Goal: Task Accomplishment & Management: Complete application form

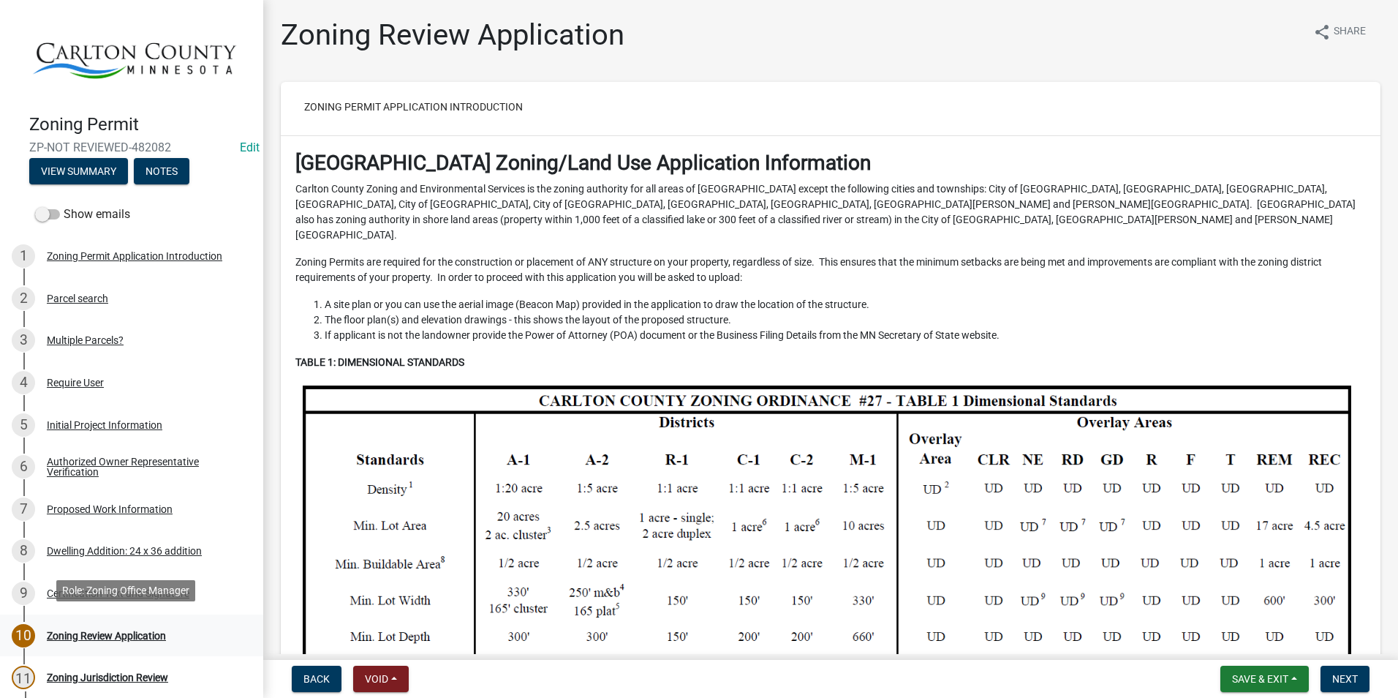
click at [95, 630] on div "Zoning Review Application" at bounding box center [106, 635] width 119 height 10
click at [141, 624] on div "10 Zoning Review Application" at bounding box center [126, 635] width 228 height 23
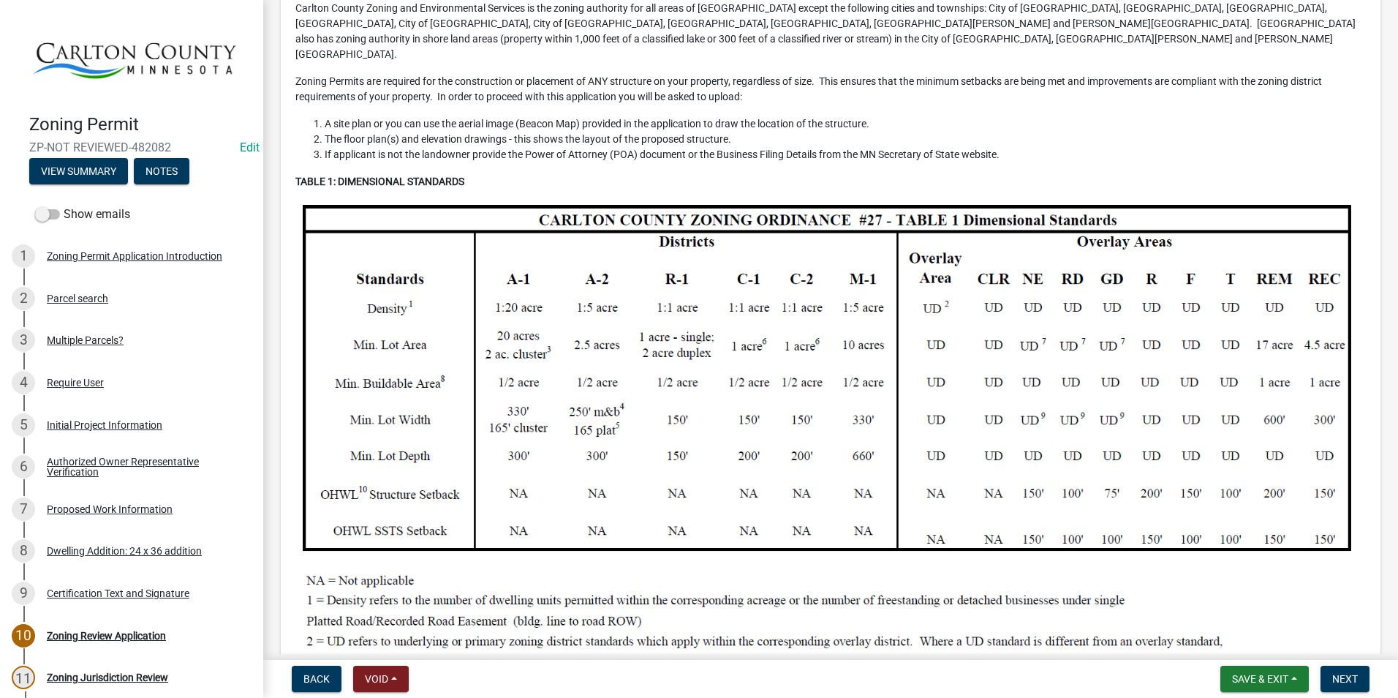
scroll to position [439, 0]
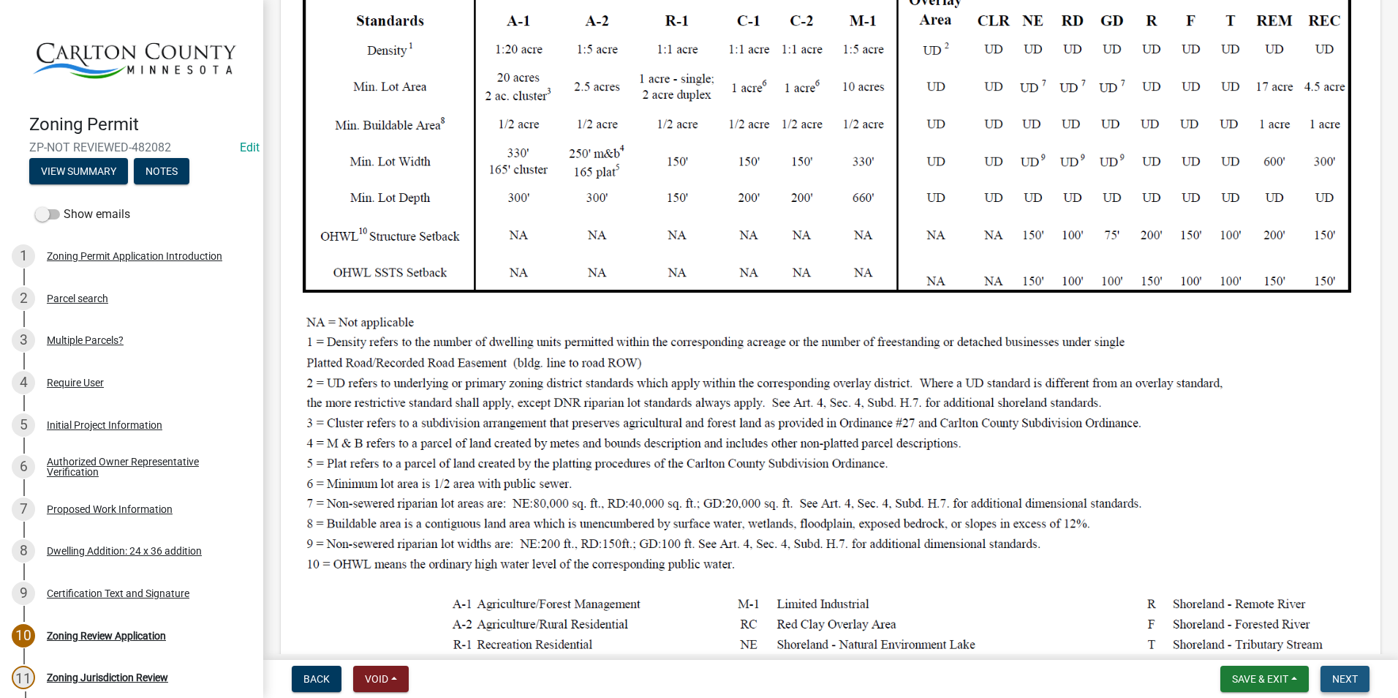
click at [1351, 671] on button "Next" at bounding box center [1345, 679] width 49 height 26
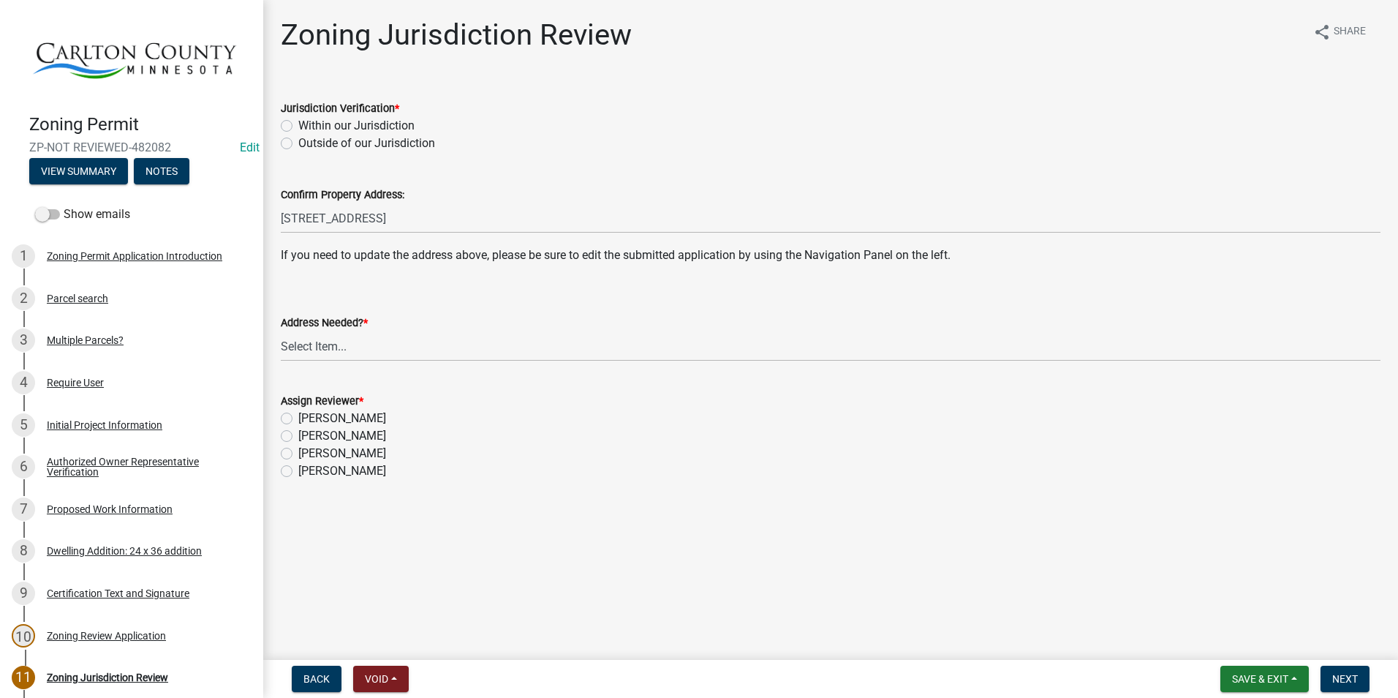
click at [298, 124] on label "Within our Jurisdiction" at bounding box center [356, 126] width 116 height 18
click at [298, 124] on input "Within our Jurisdiction" at bounding box center [303, 122] width 10 height 10
radio input "true"
click at [323, 345] on select "Select Item... Yes No" at bounding box center [831, 346] width 1100 height 30
click at [281, 331] on select "Select Item... Yes No" at bounding box center [831, 346] width 1100 height 30
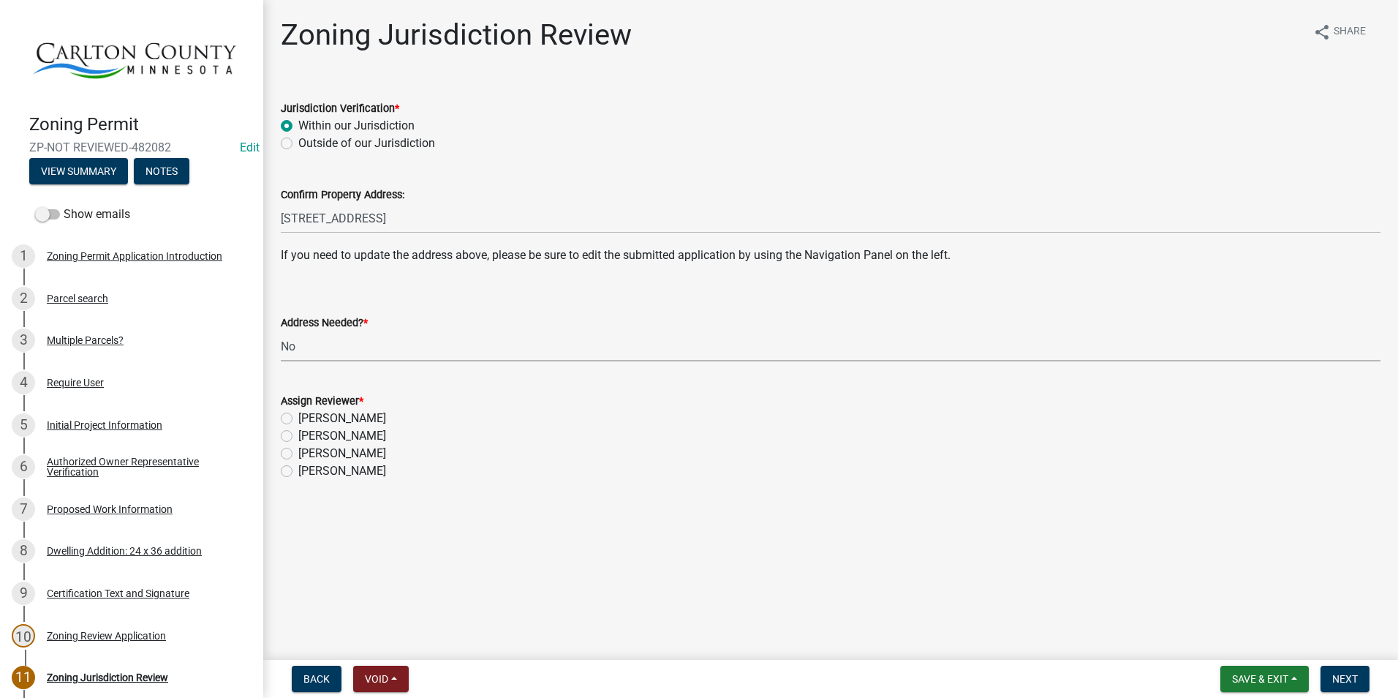
select select "aade736b-b8ba-42e5-ae4c-e00a265c1909"
click at [295, 434] on div "[PERSON_NAME]" at bounding box center [831, 436] width 1100 height 18
click at [280, 435] on div "Assign Reviewer * [PERSON_NAME] [PERSON_NAME] [PERSON_NAME] [PERSON_NAME]" at bounding box center [831, 426] width 1122 height 105
click at [298, 434] on label "[PERSON_NAME]" at bounding box center [342, 436] width 88 height 18
click at [298, 434] on input "[PERSON_NAME]" at bounding box center [303, 432] width 10 height 10
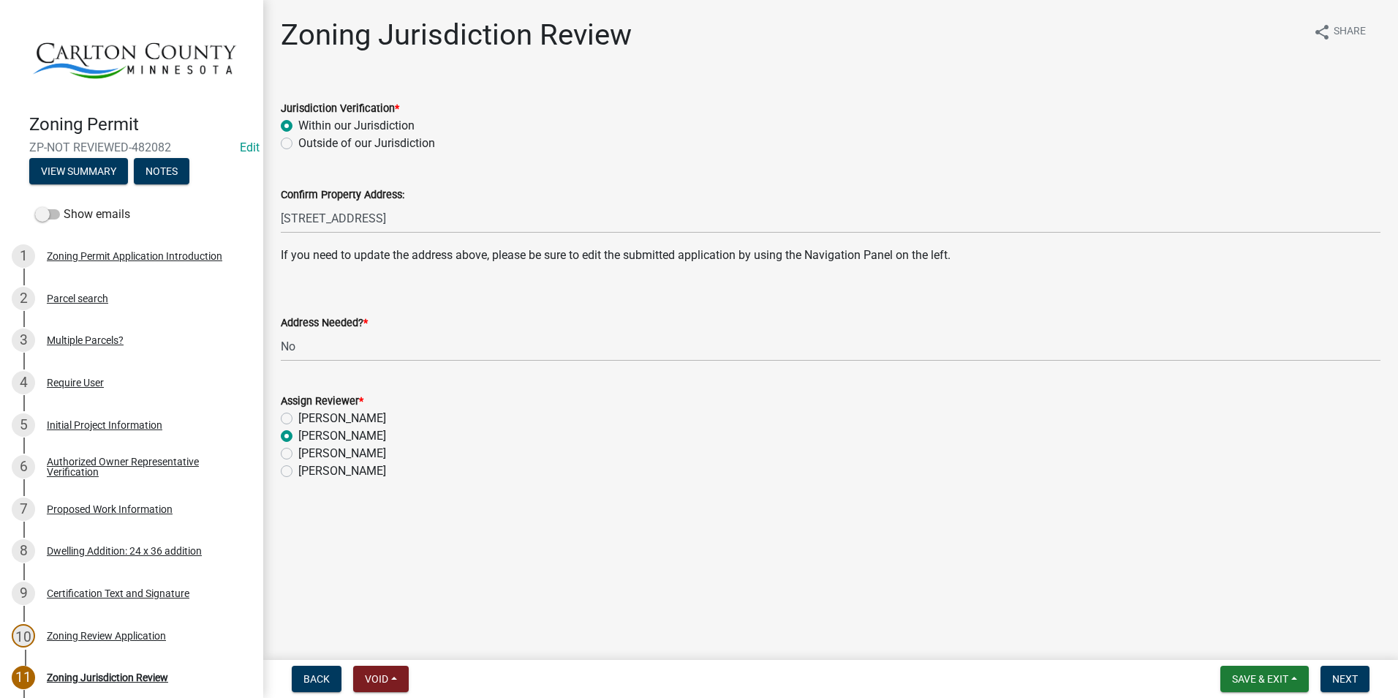
radio input "true"
click at [1338, 670] on button "Next" at bounding box center [1345, 679] width 49 height 26
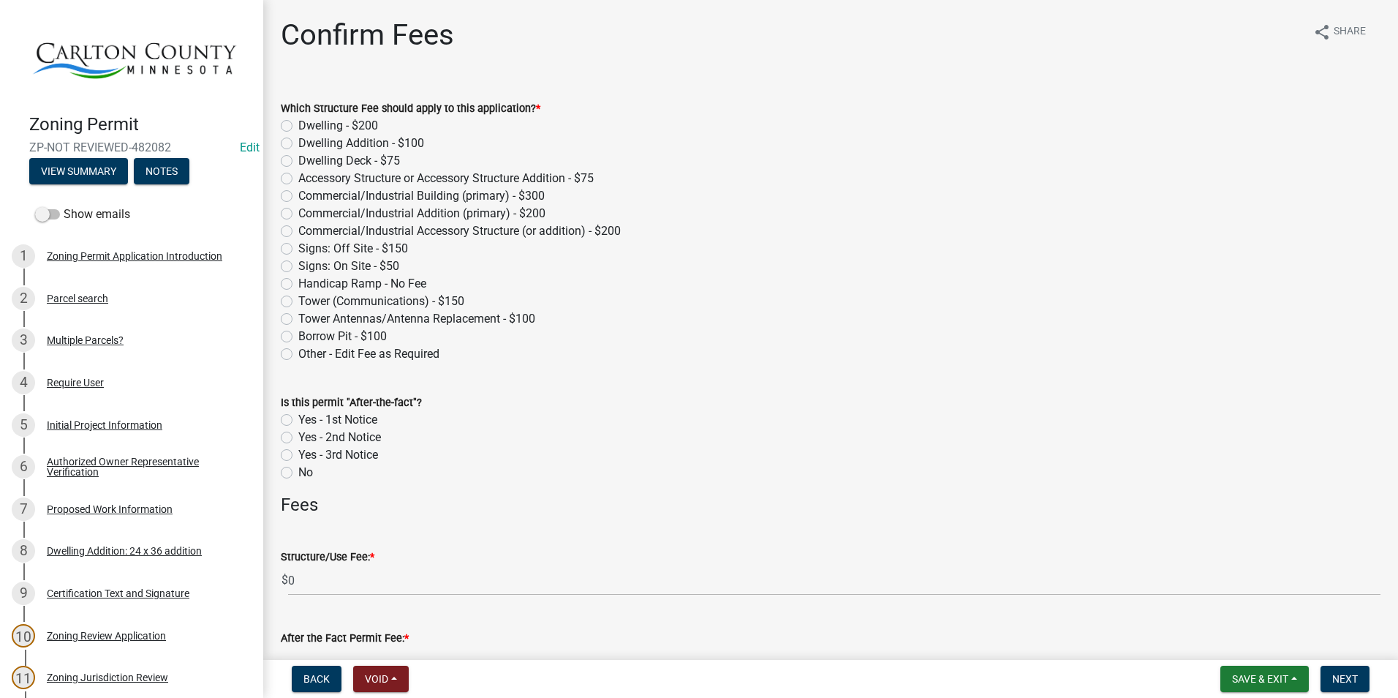
click at [298, 142] on label "Dwelling Addition - $100" at bounding box center [361, 144] width 126 height 18
click at [298, 142] on input "Dwelling Addition - $100" at bounding box center [303, 140] width 10 height 10
radio input "true"
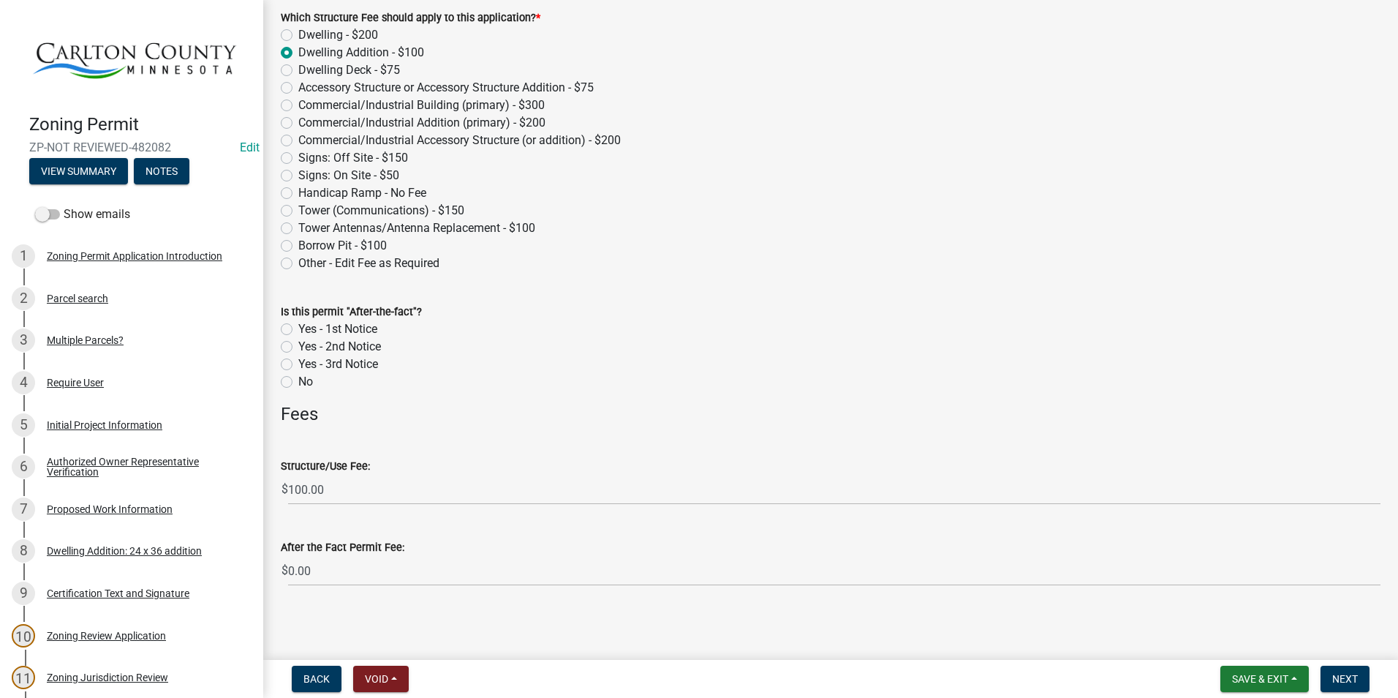
scroll to position [93, 0]
click at [1343, 676] on span "Next" at bounding box center [1345, 679] width 26 height 12
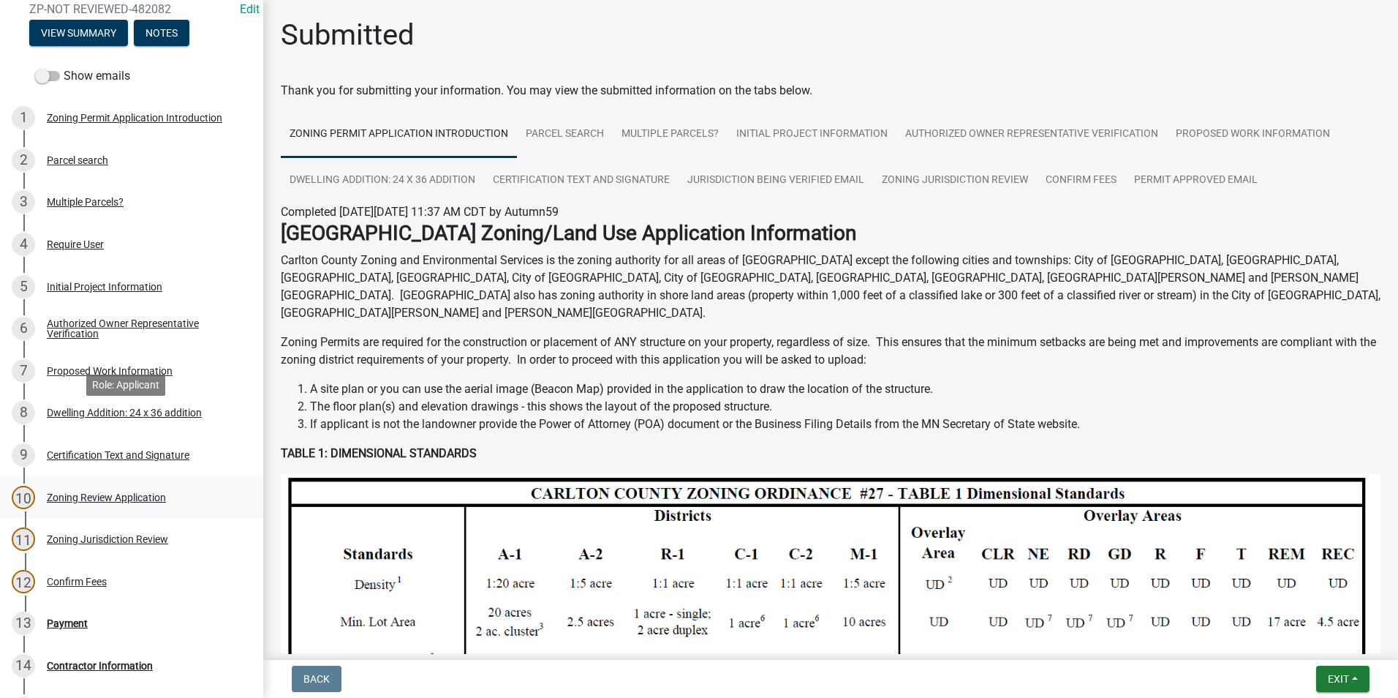
scroll to position [146, 0]
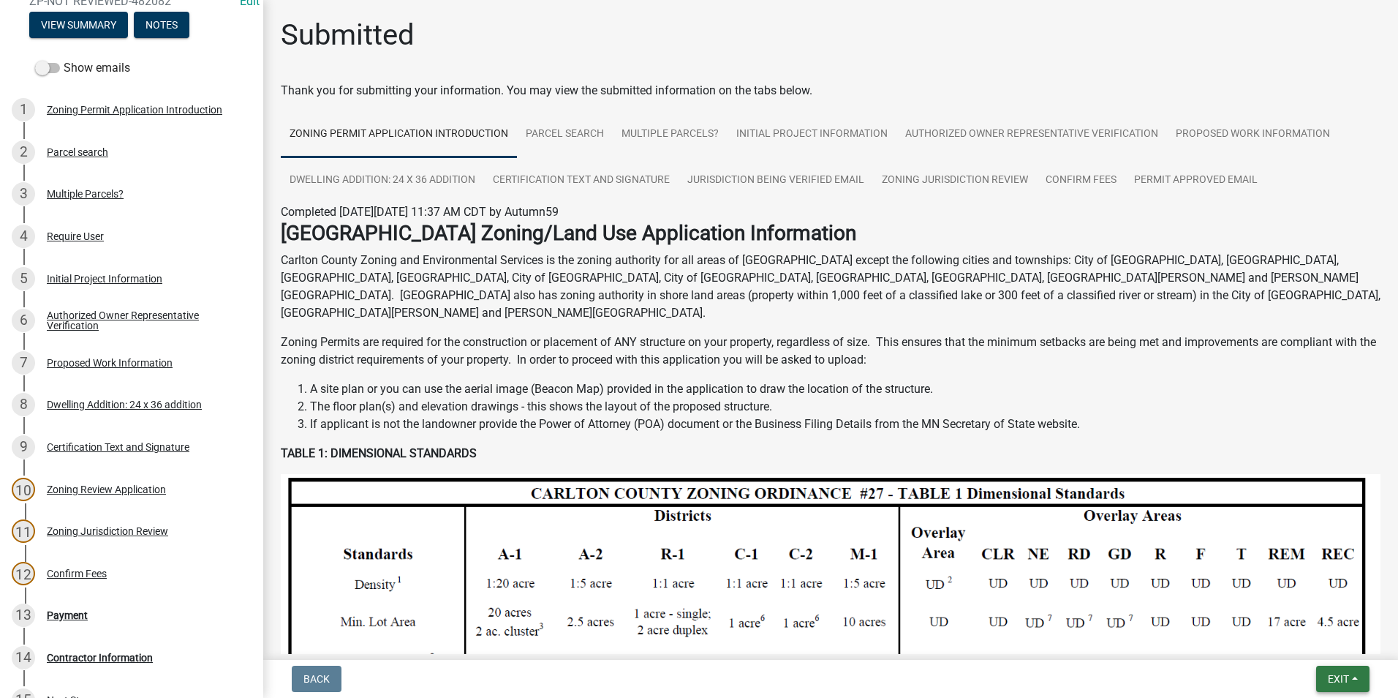
click at [1332, 677] on span "Exit" at bounding box center [1338, 679] width 21 height 12
click at [75, 610] on div "Payment" at bounding box center [67, 615] width 41 height 10
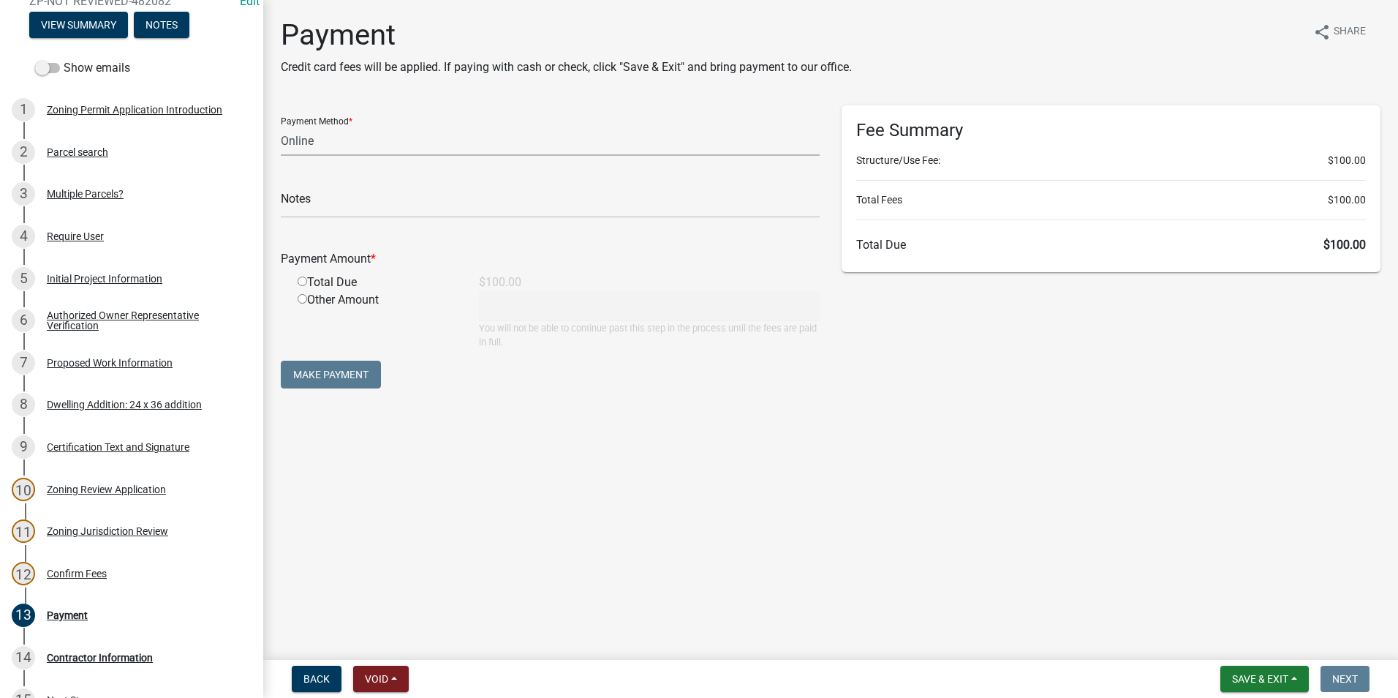
click at [638, 142] on select "Credit Card POS Check Cash Online" at bounding box center [550, 141] width 539 height 30
select select "1: 0"
click at [281, 126] on select "Credit Card POS Check Cash Online" at bounding box center [550, 141] width 539 height 30
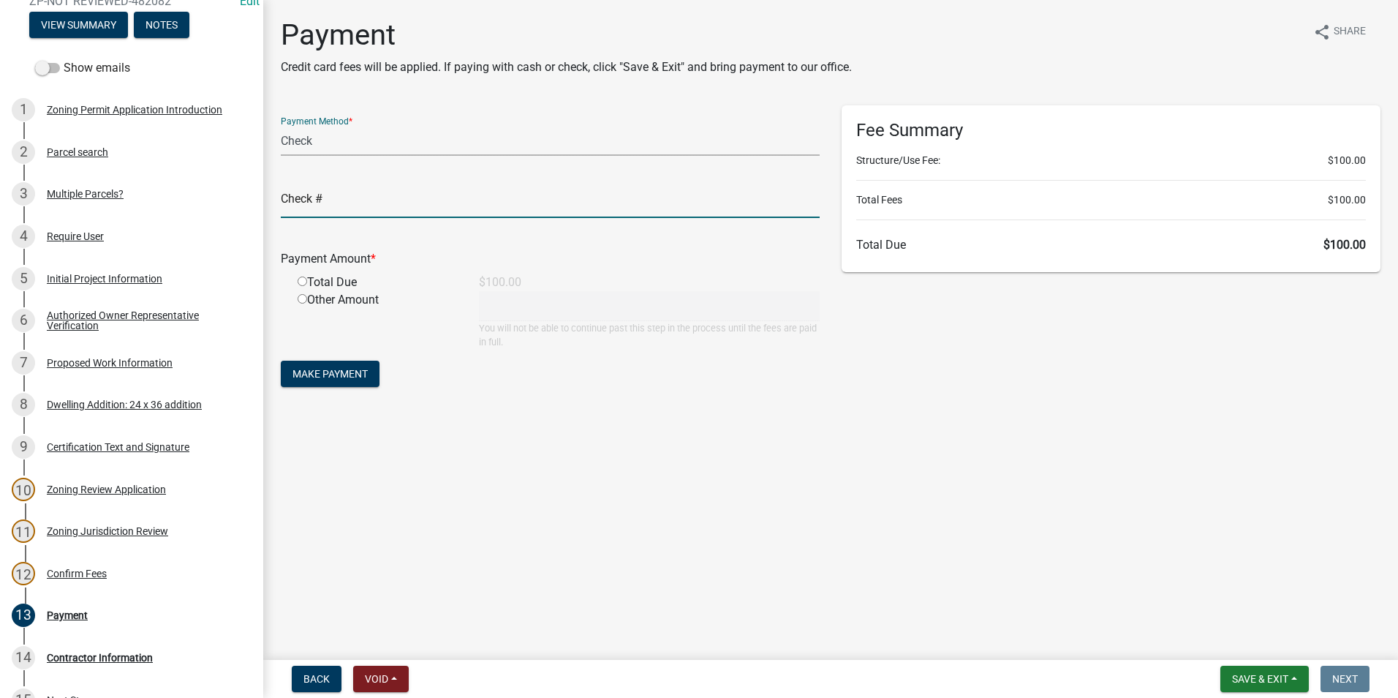
click at [432, 206] on input "text" at bounding box center [550, 203] width 539 height 30
type input "10021"
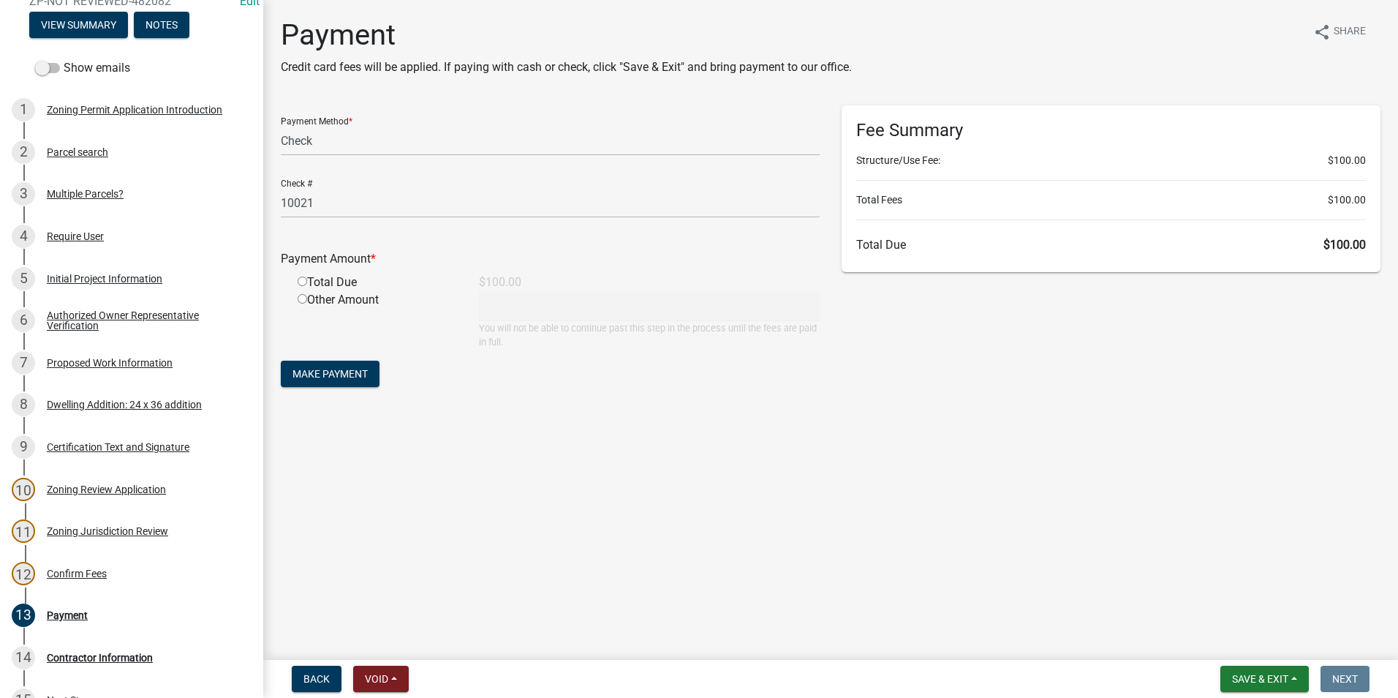
click at [304, 285] on div "Total Due" at bounding box center [377, 283] width 181 height 18
click at [302, 280] on input "radio" at bounding box center [303, 281] width 10 height 10
radio input "true"
type input "100"
click at [322, 374] on span "Make Payment" at bounding box center [330, 374] width 75 height 12
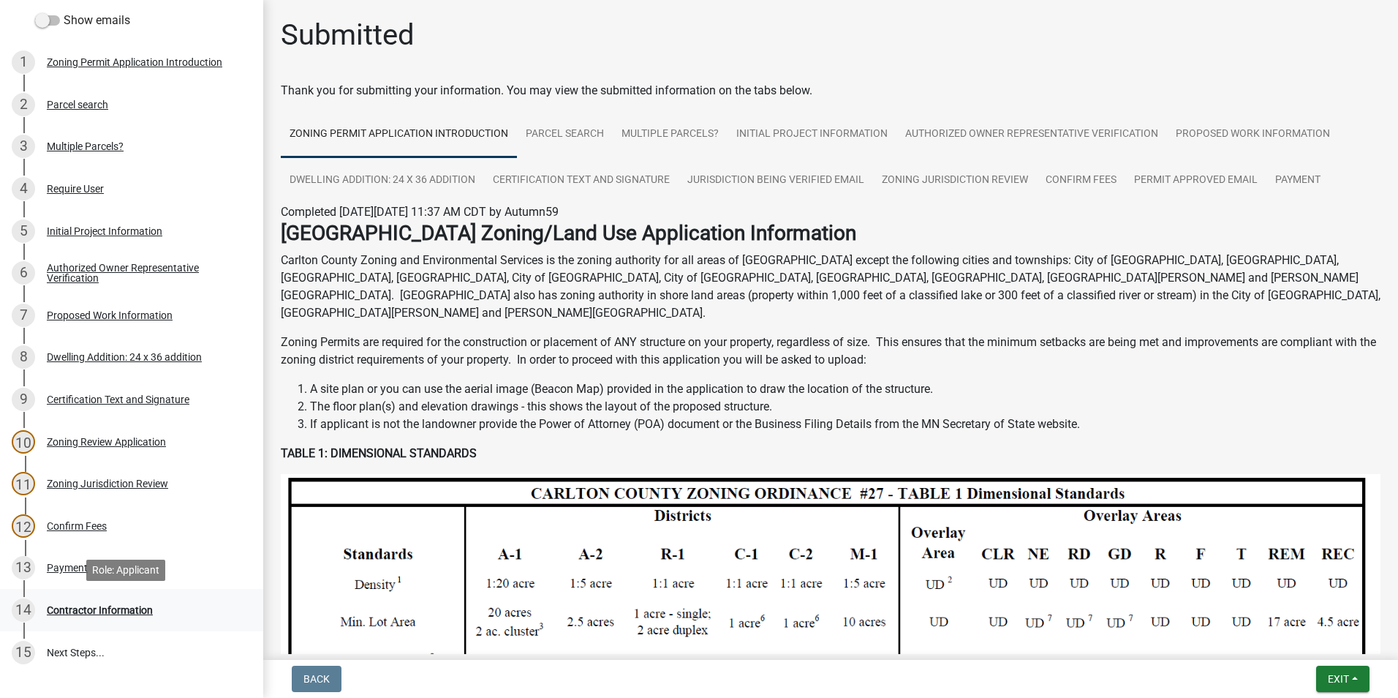
scroll to position [219, 0]
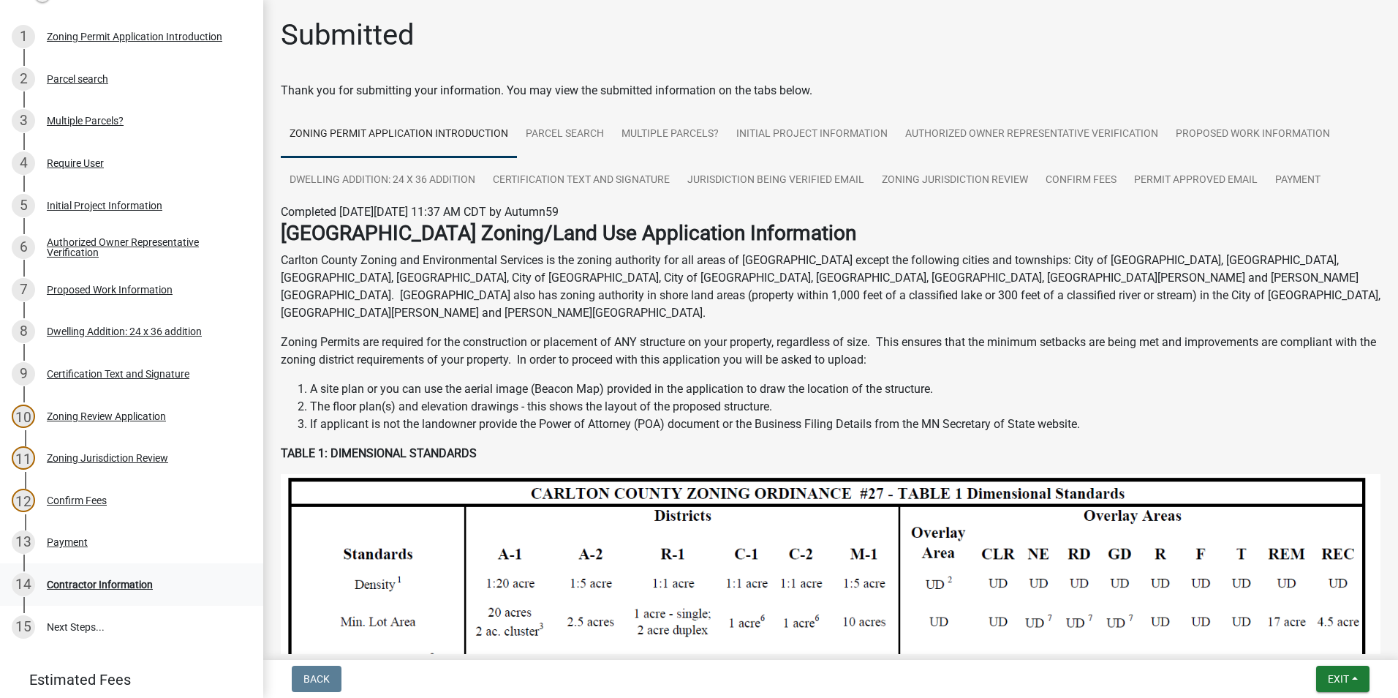
click at [120, 579] on div "Contractor Information" at bounding box center [100, 584] width 106 height 10
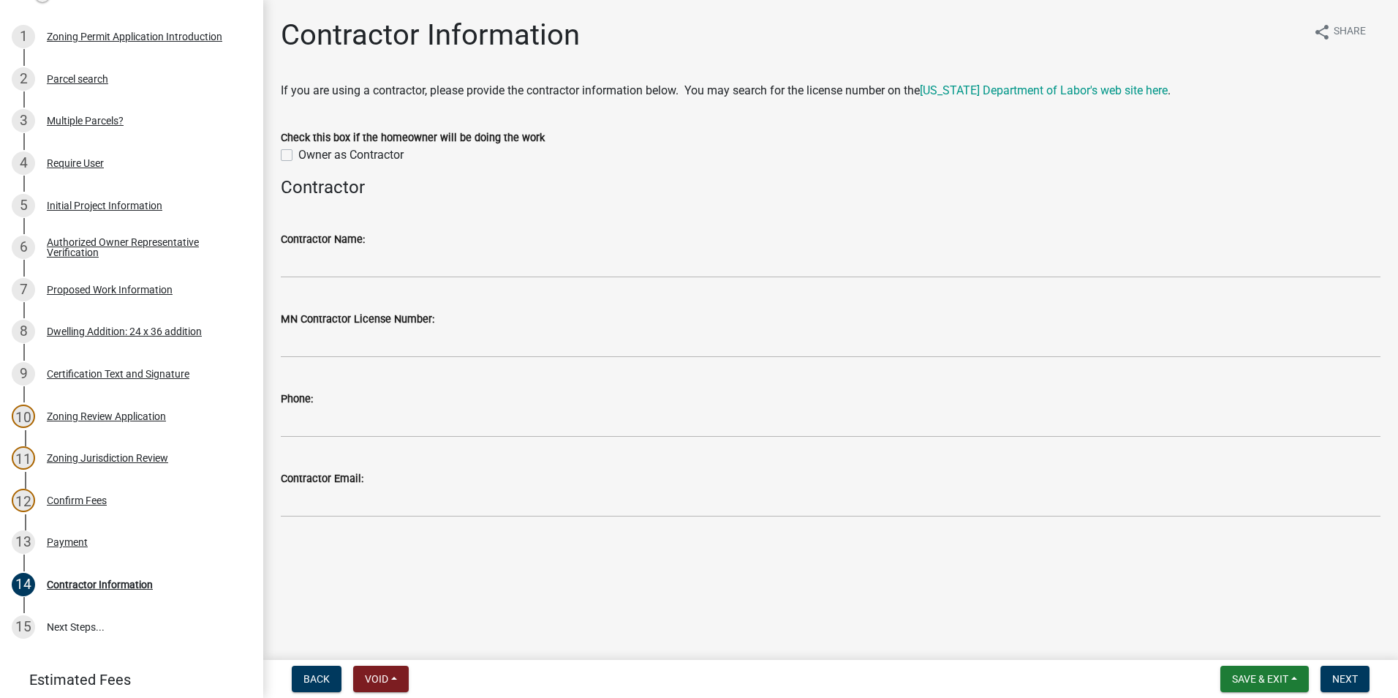
click at [298, 156] on label "Owner as Contractor" at bounding box center [350, 155] width 105 height 18
click at [298, 156] on input "Owner as Contractor" at bounding box center [303, 151] width 10 height 10
click at [298, 151] on label "Owner as Contractor" at bounding box center [350, 155] width 105 height 18
click at [298, 151] on input "Owner as Contractor" at bounding box center [303, 151] width 10 height 10
checkbox input "false"
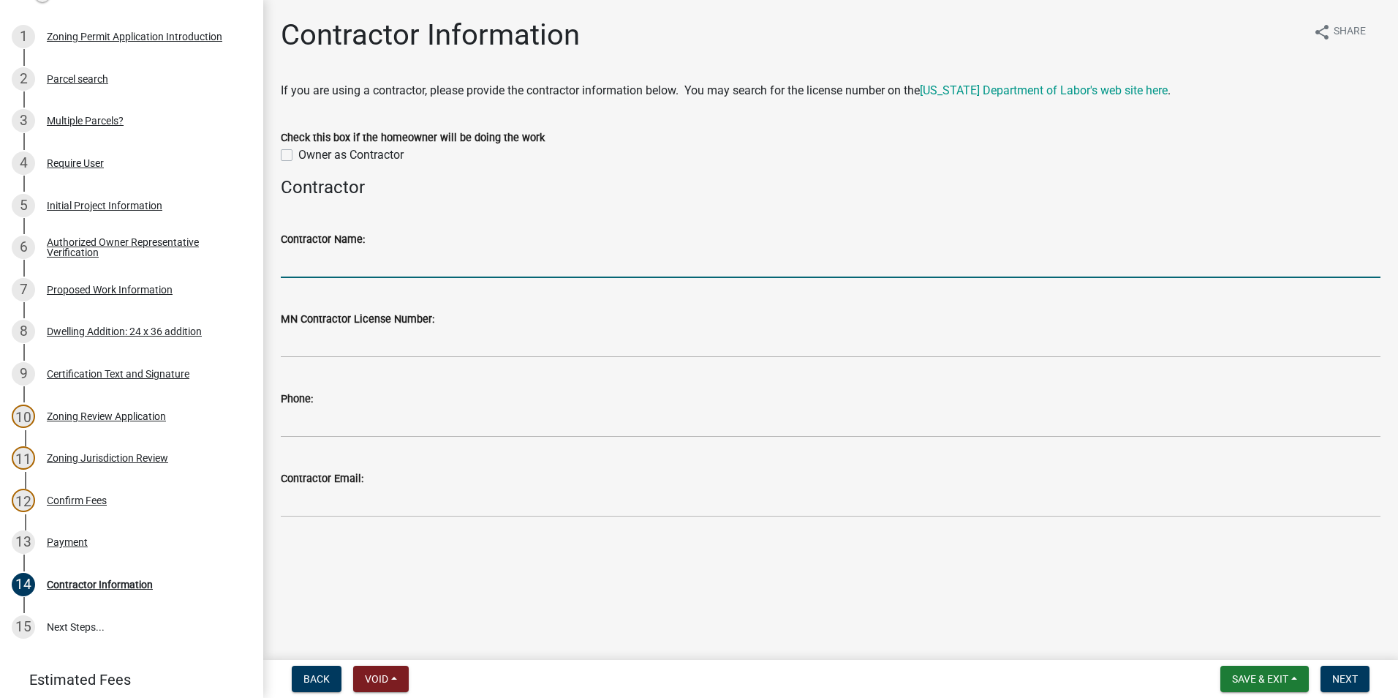
click at [320, 251] on input "Contractor Name:" at bounding box center [831, 263] width 1100 height 30
type input "[PERSON_NAME] Construction"
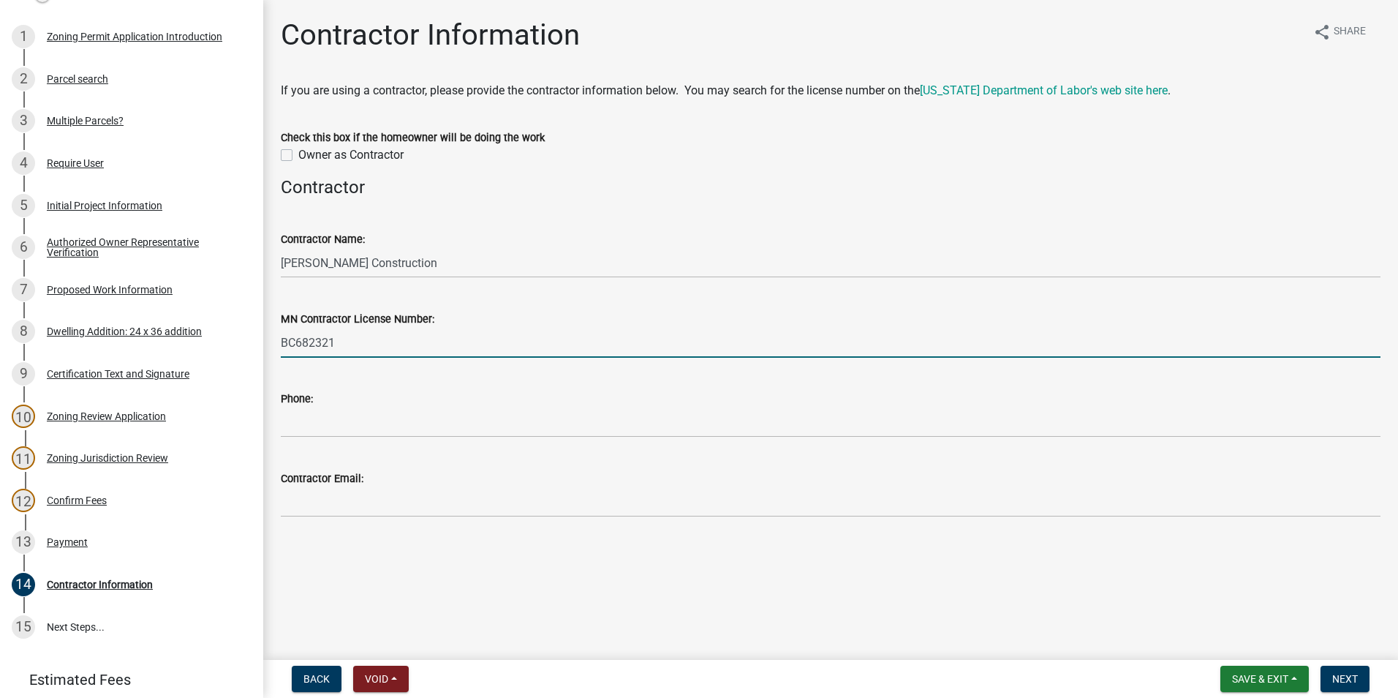
type input "BC682321"
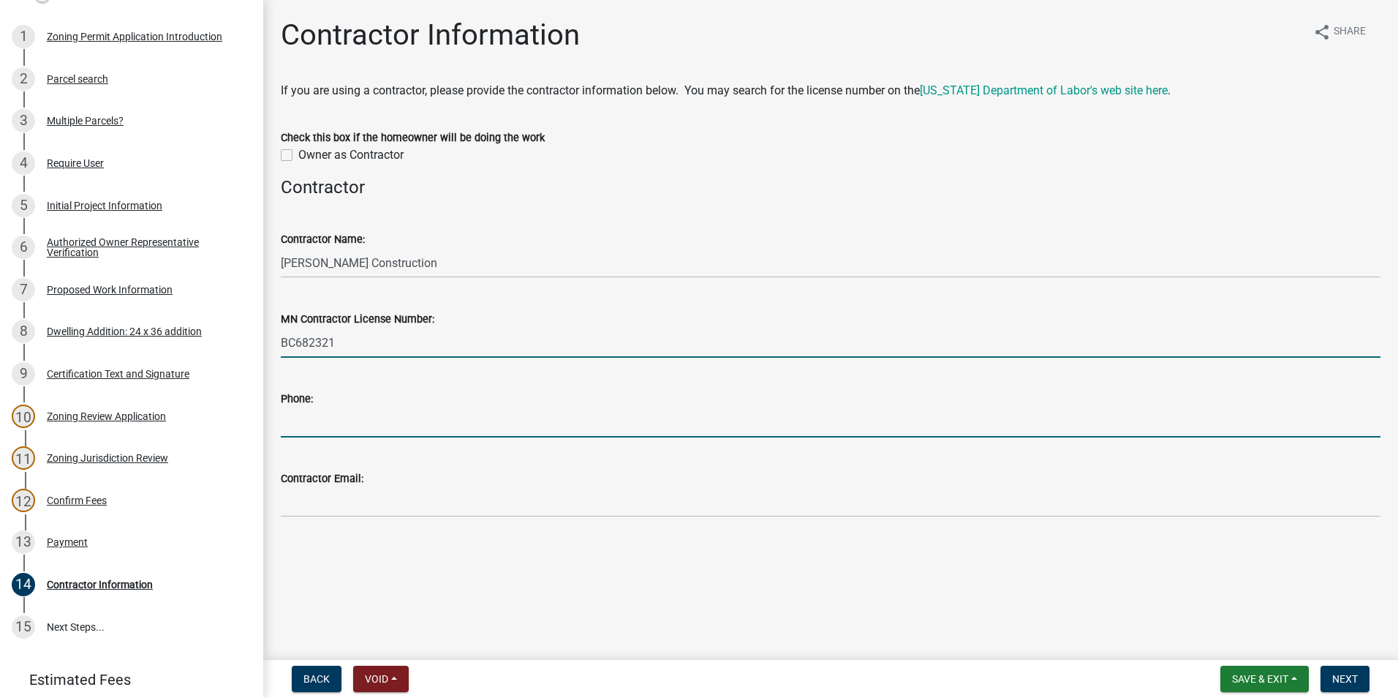
click at [323, 415] on input "Phone:" at bounding box center [831, 422] width 1100 height 30
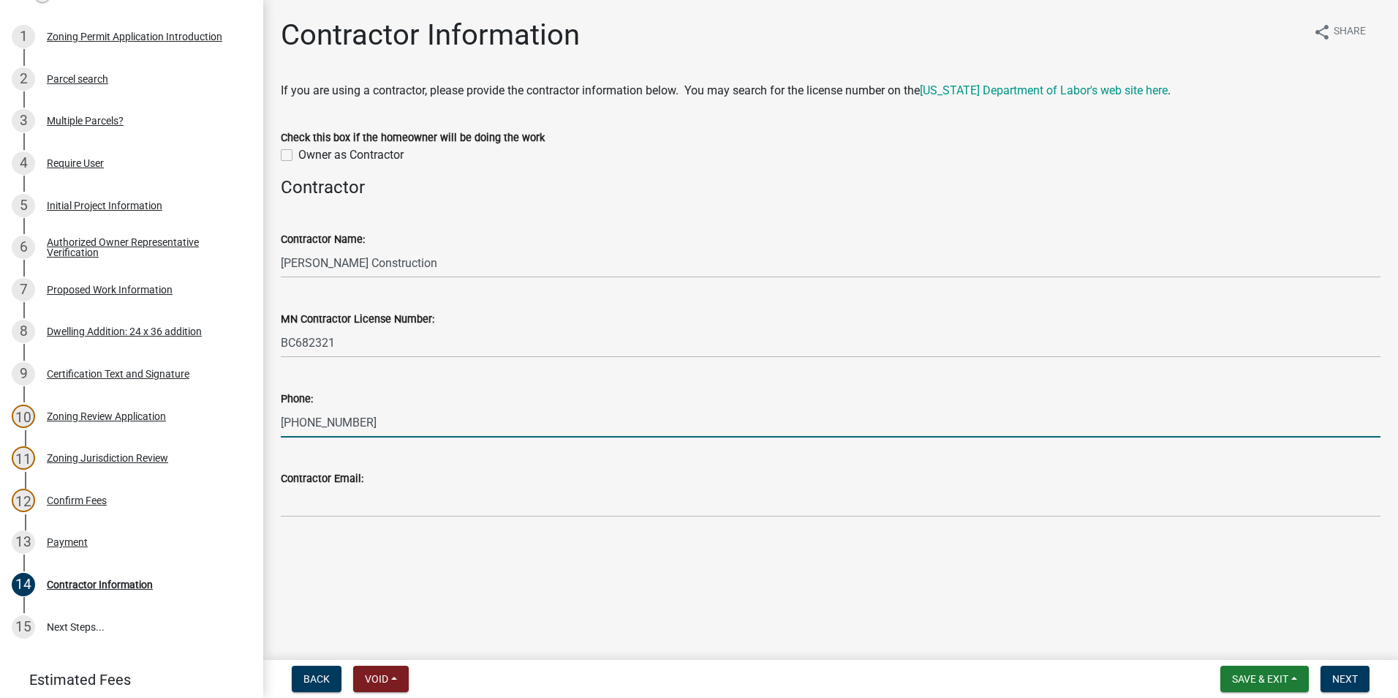
type input "[PHONE_NUMBER]"
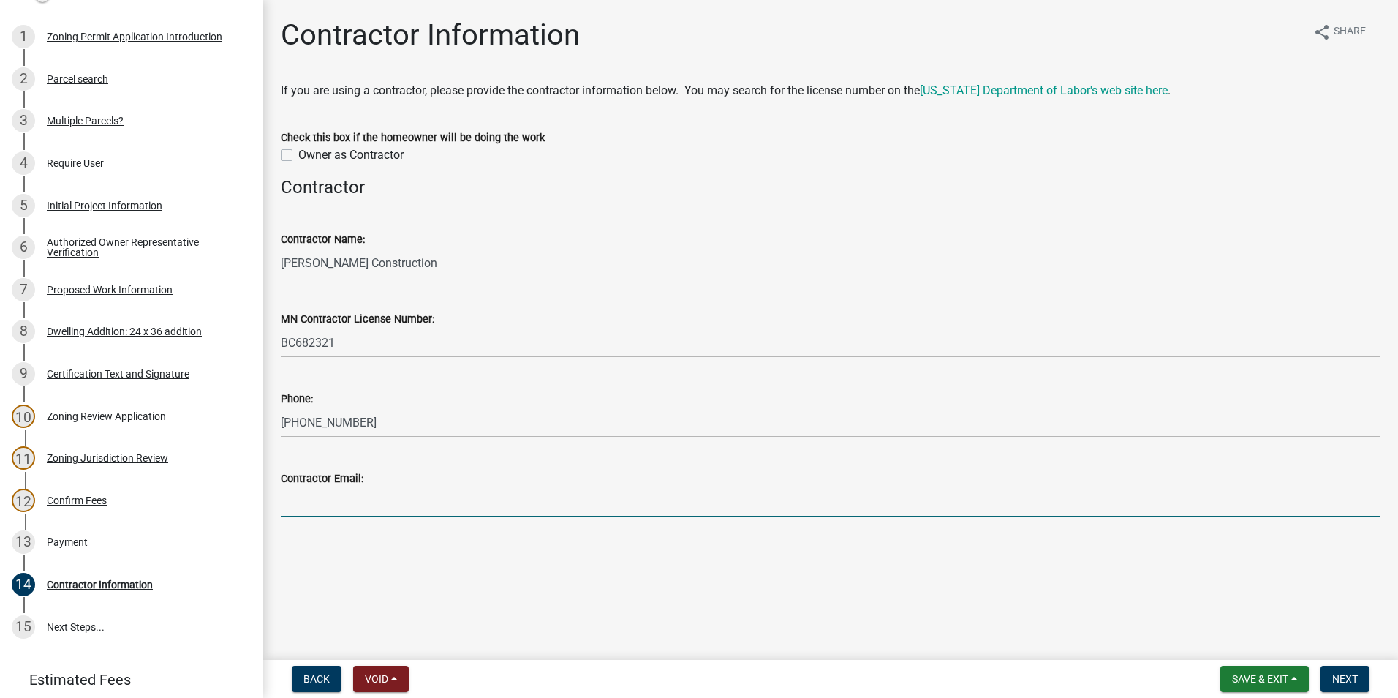
click at [324, 495] on input "Contractor Email:" at bounding box center [831, 502] width 1100 height 30
type input "[EMAIL_ADDRESS][DOMAIN_NAME]"
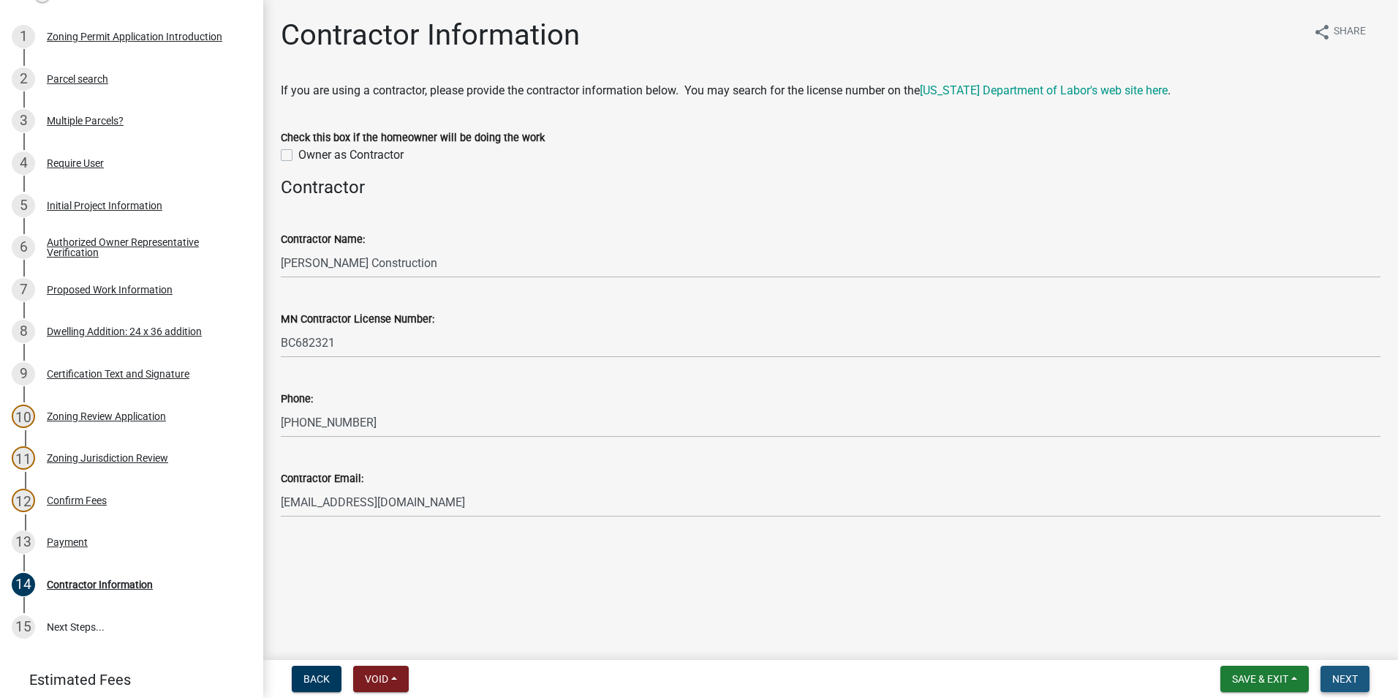
click at [1348, 673] on span "Next" at bounding box center [1345, 679] width 26 height 12
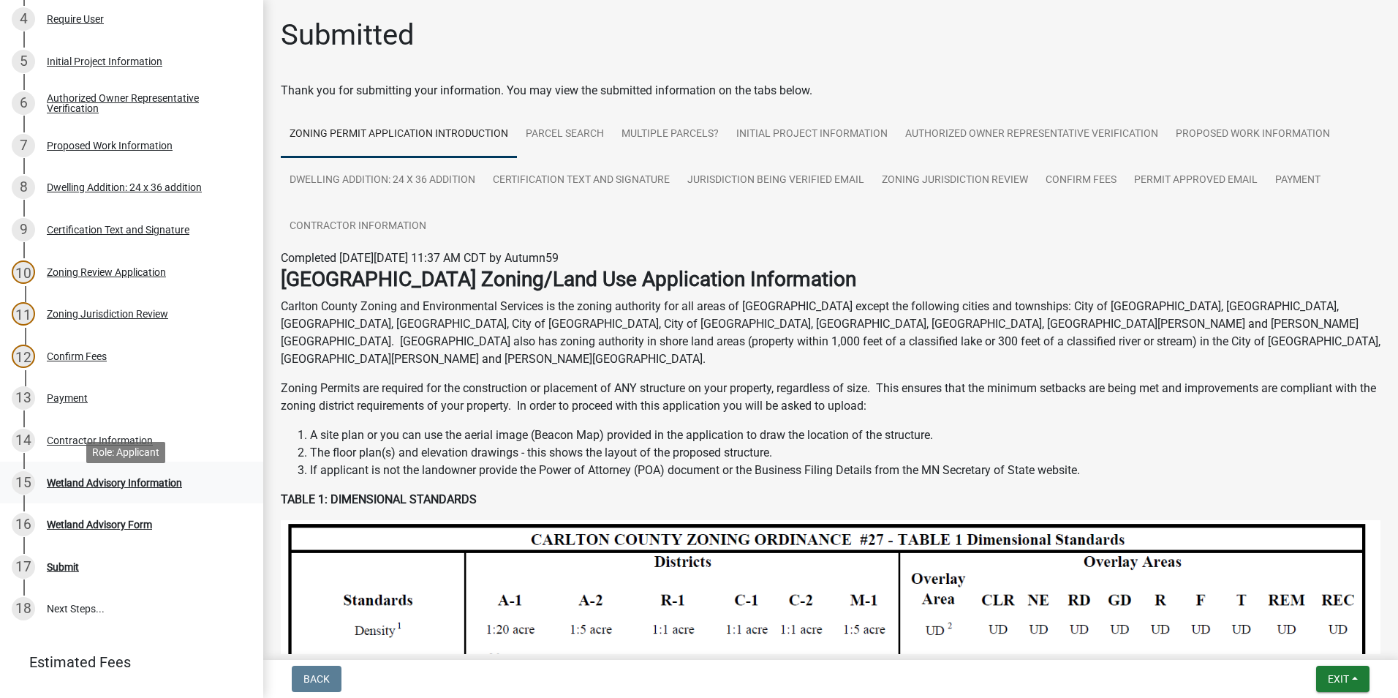
scroll to position [366, 0]
click at [154, 478] on div "Wetland Advisory Information" at bounding box center [114, 480] width 135 height 10
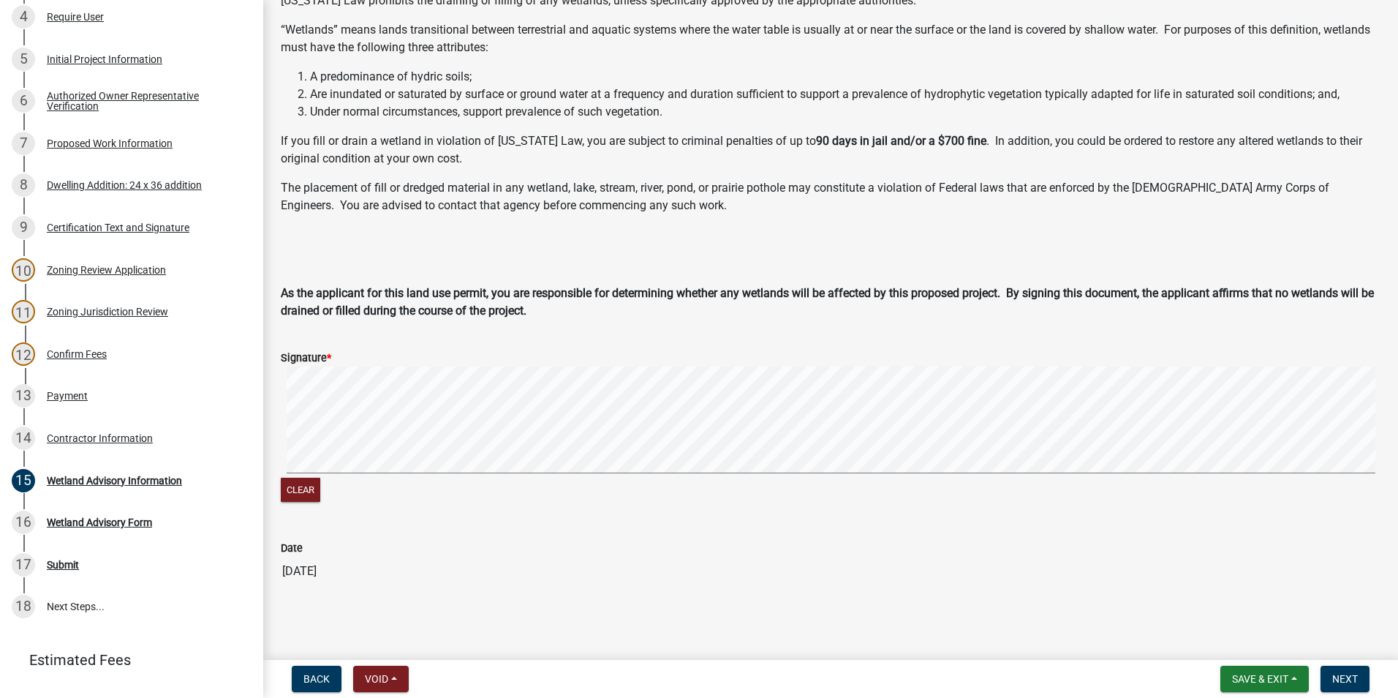
scroll to position [120, 0]
click at [1344, 674] on span "Next" at bounding box center [1345, 679] width 26 height 12
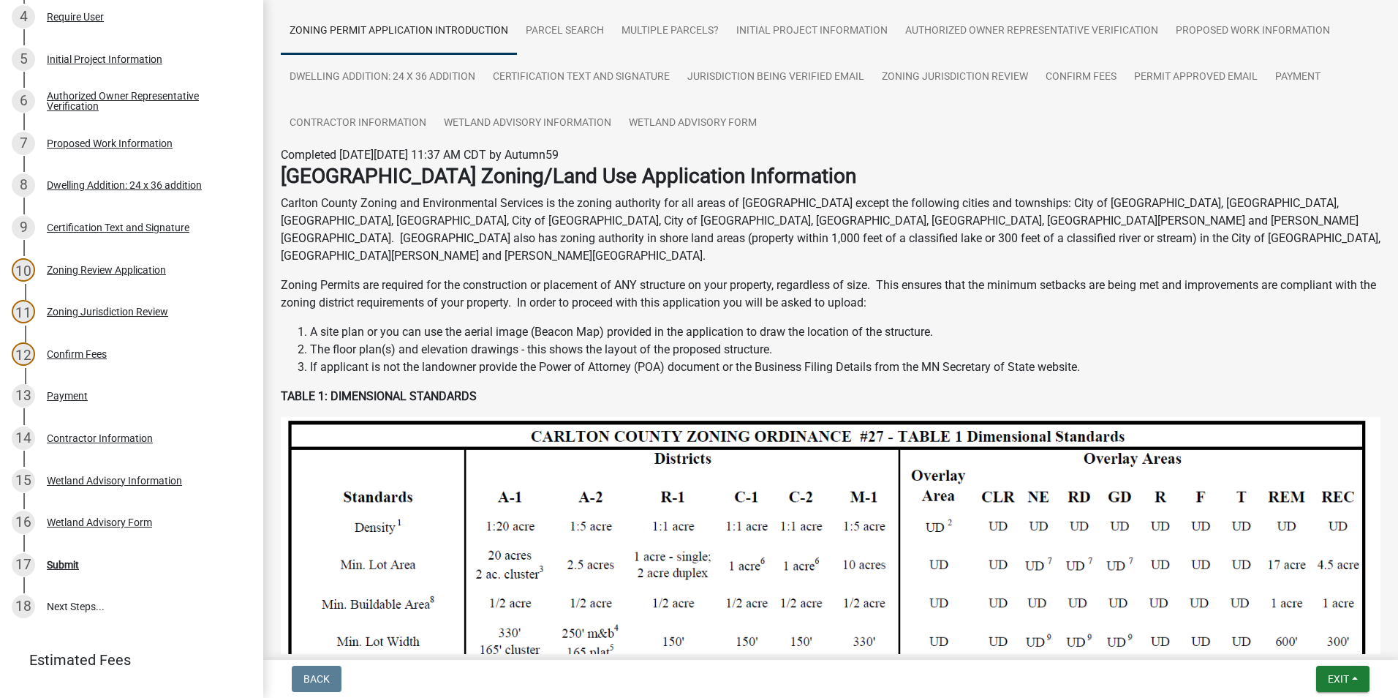
scroll to position [439, 0]
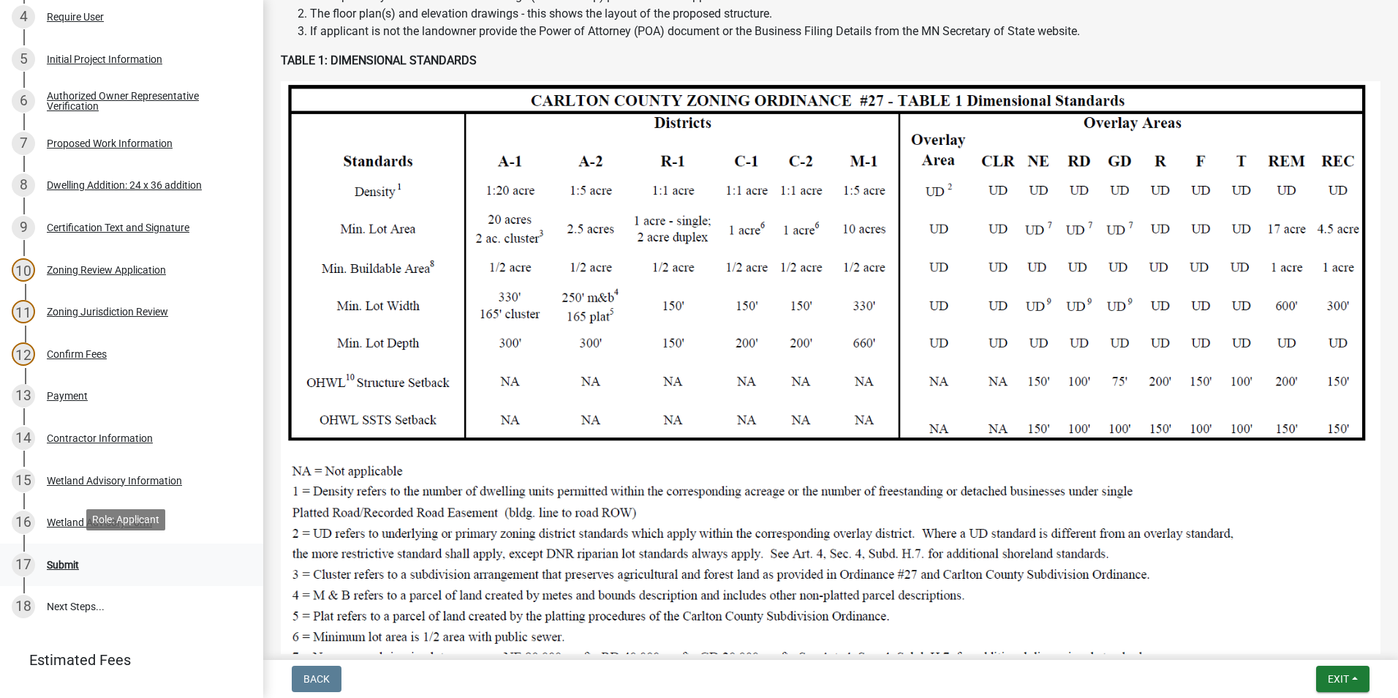
click at [77, 562] on div "Submit" at bounding box center [63, 564] width 32 height 10
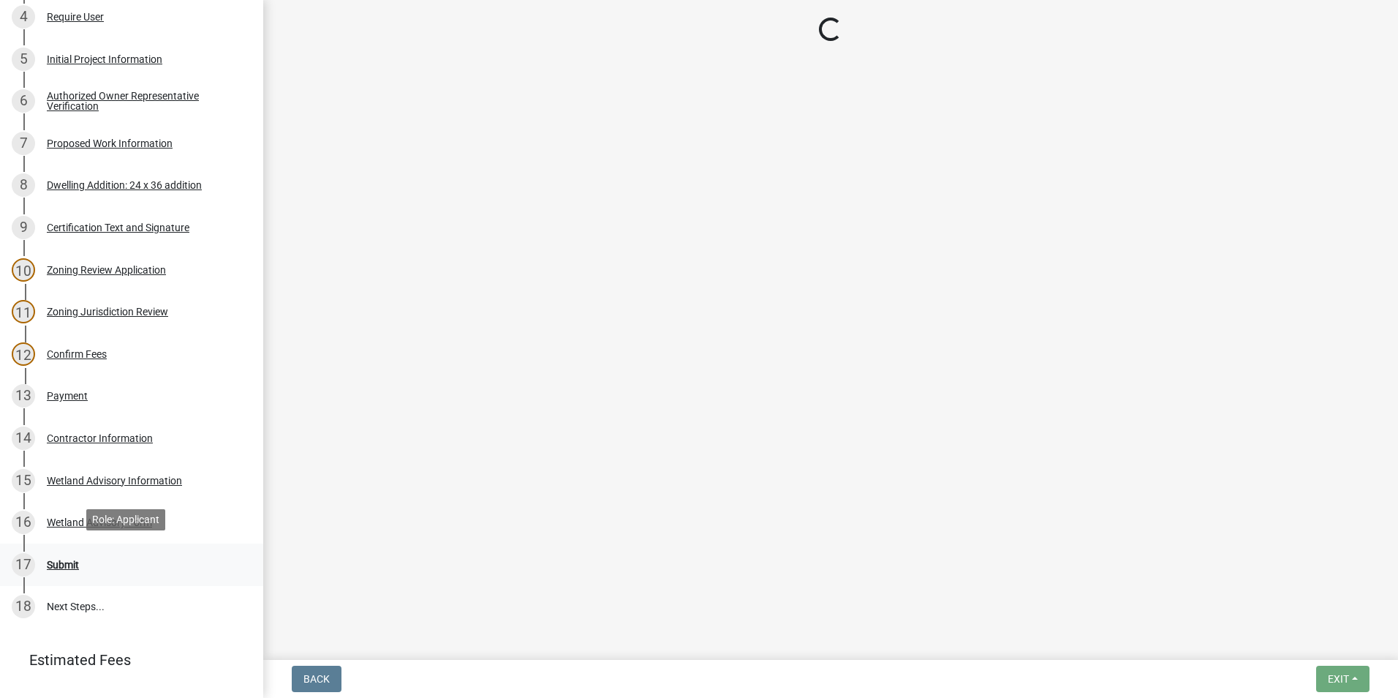
scroll to position [0, 0]
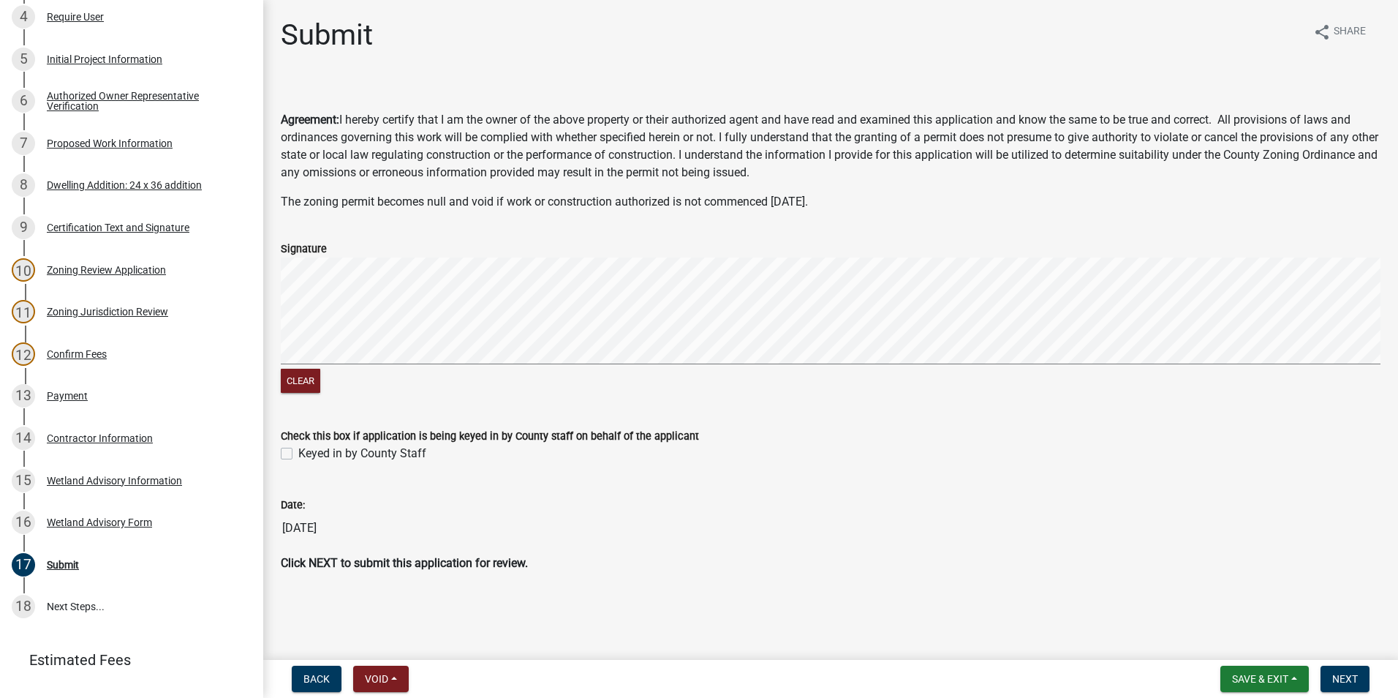
click at [298, 451] on label "Keyed in by County Staff" at bounding box center [362, 454] width 128 height 18
click at [298, 451] on input "Keyed in by County Staff" at bounding box center [303, 450] width 10 height 10
checkbox input "true"
drag, startPoint x: 1332, startPoint y: 674, endPoint x: 1332, endPoint y: 665, distance: 9.5
click at [1332, 674] on button "Next" at bounding box center [1345, 679] width 49 height 26
